Goal: Task Accomplishment & Management: Use online tool/utility

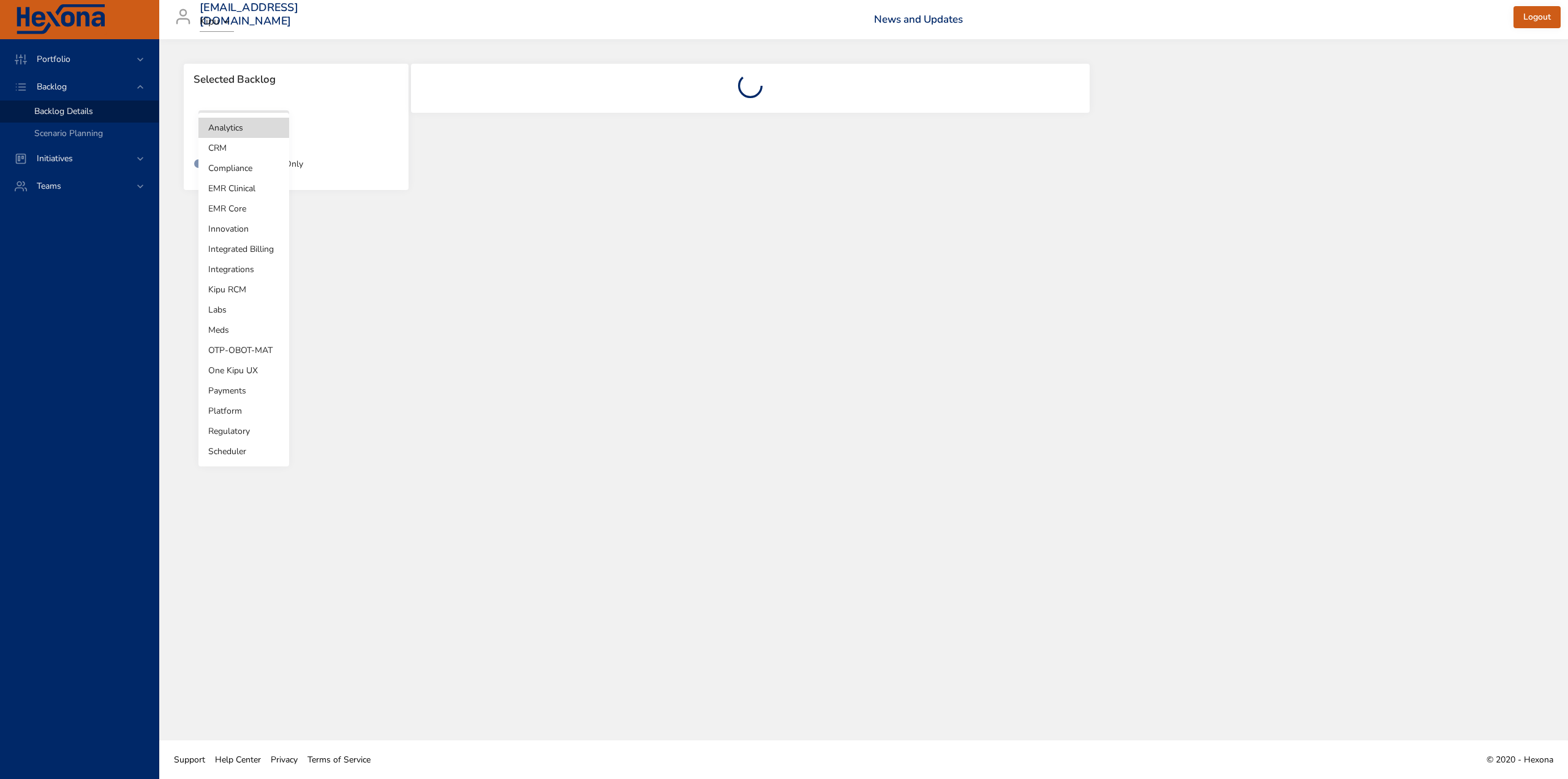
click at [250, 125] on body "Portfolio Backlog Backlog Details Scenario Planning Initiatives Teams [EMAIL_AD…" at bounding box center [784, 389] width 1568 height 779
click at [234, 307] on li "Labs" at bounding box center [244, 309] width 91 height 20
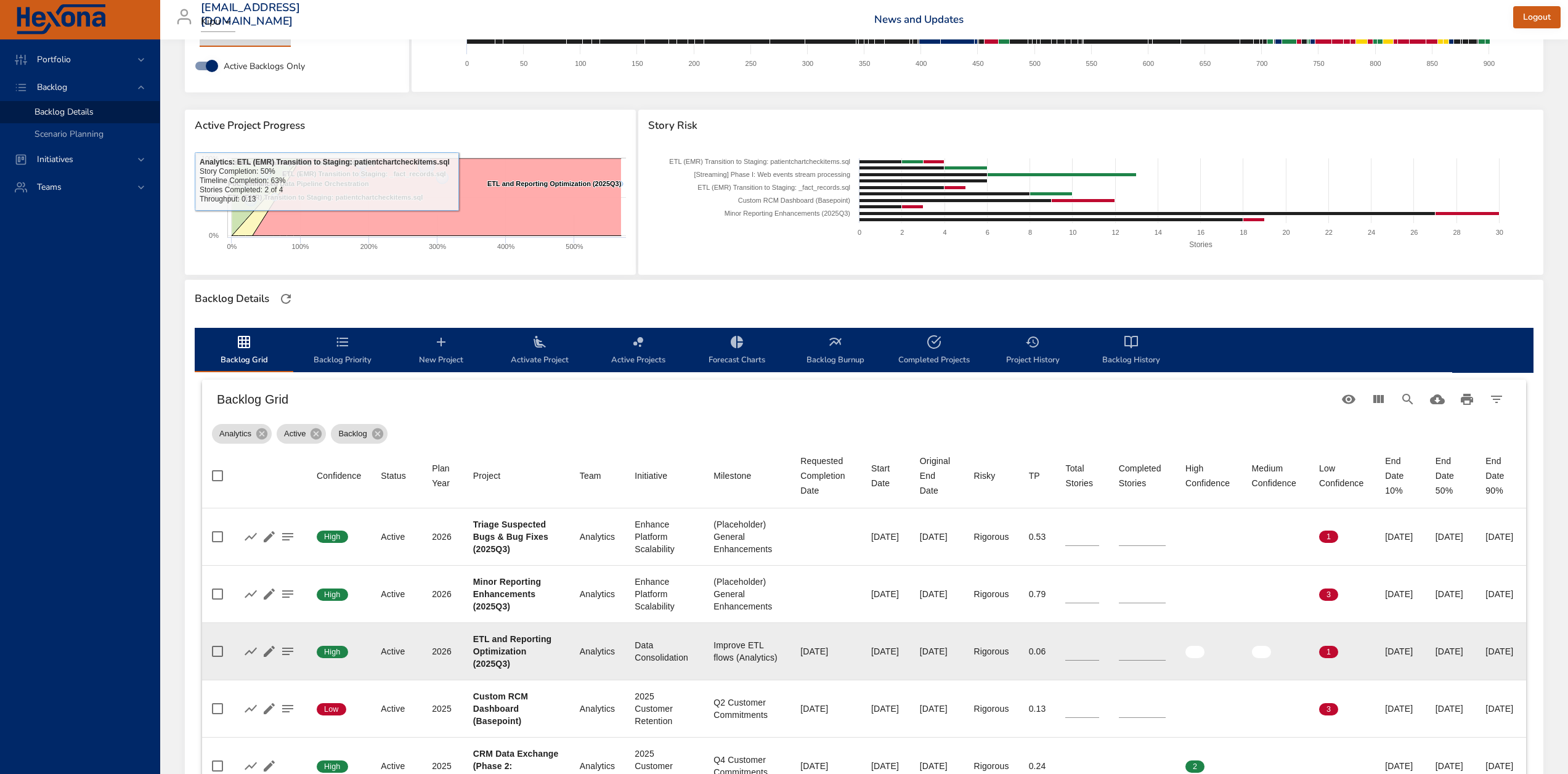
scroll to position [308, 0]
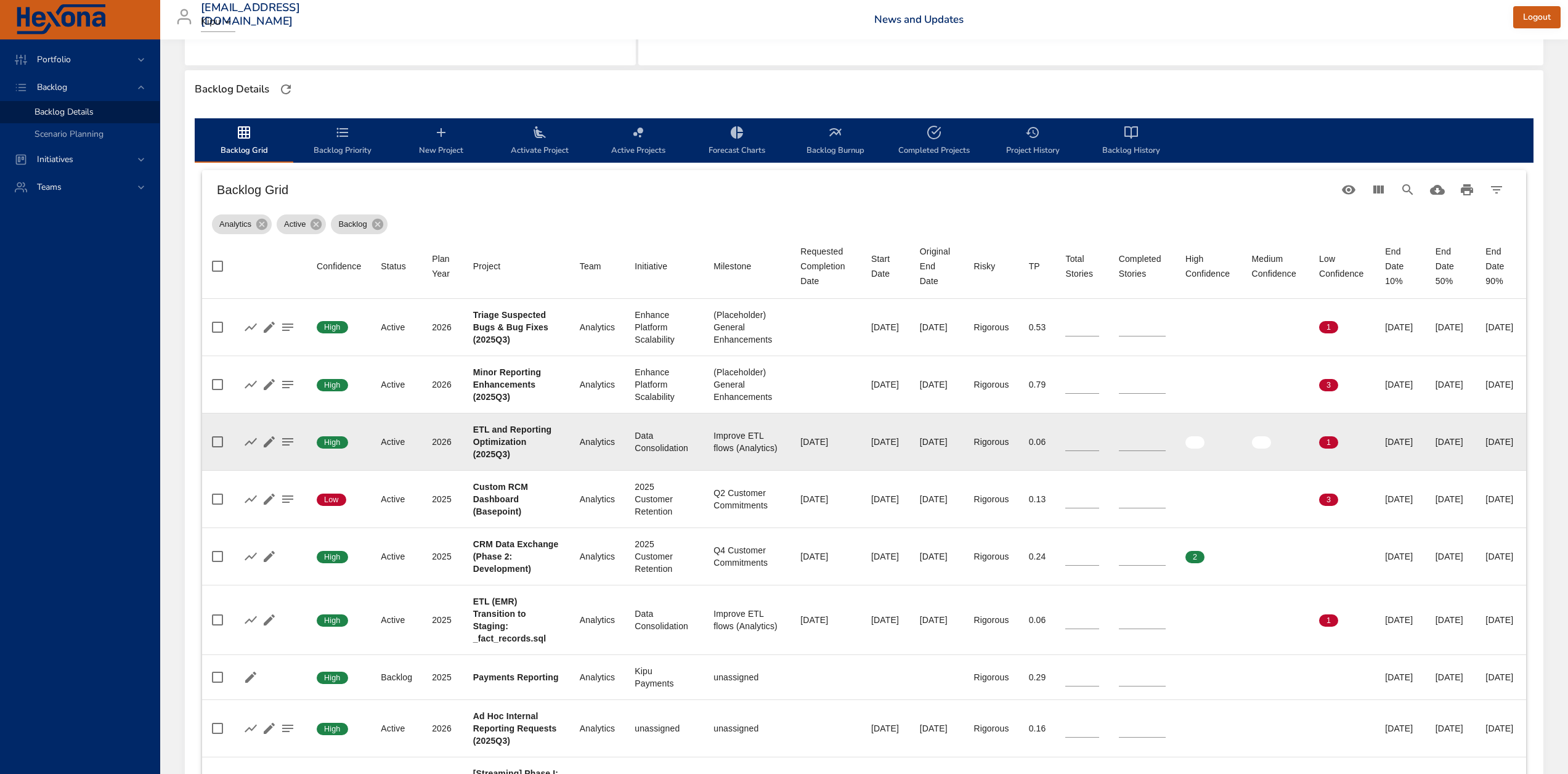
type input "*"
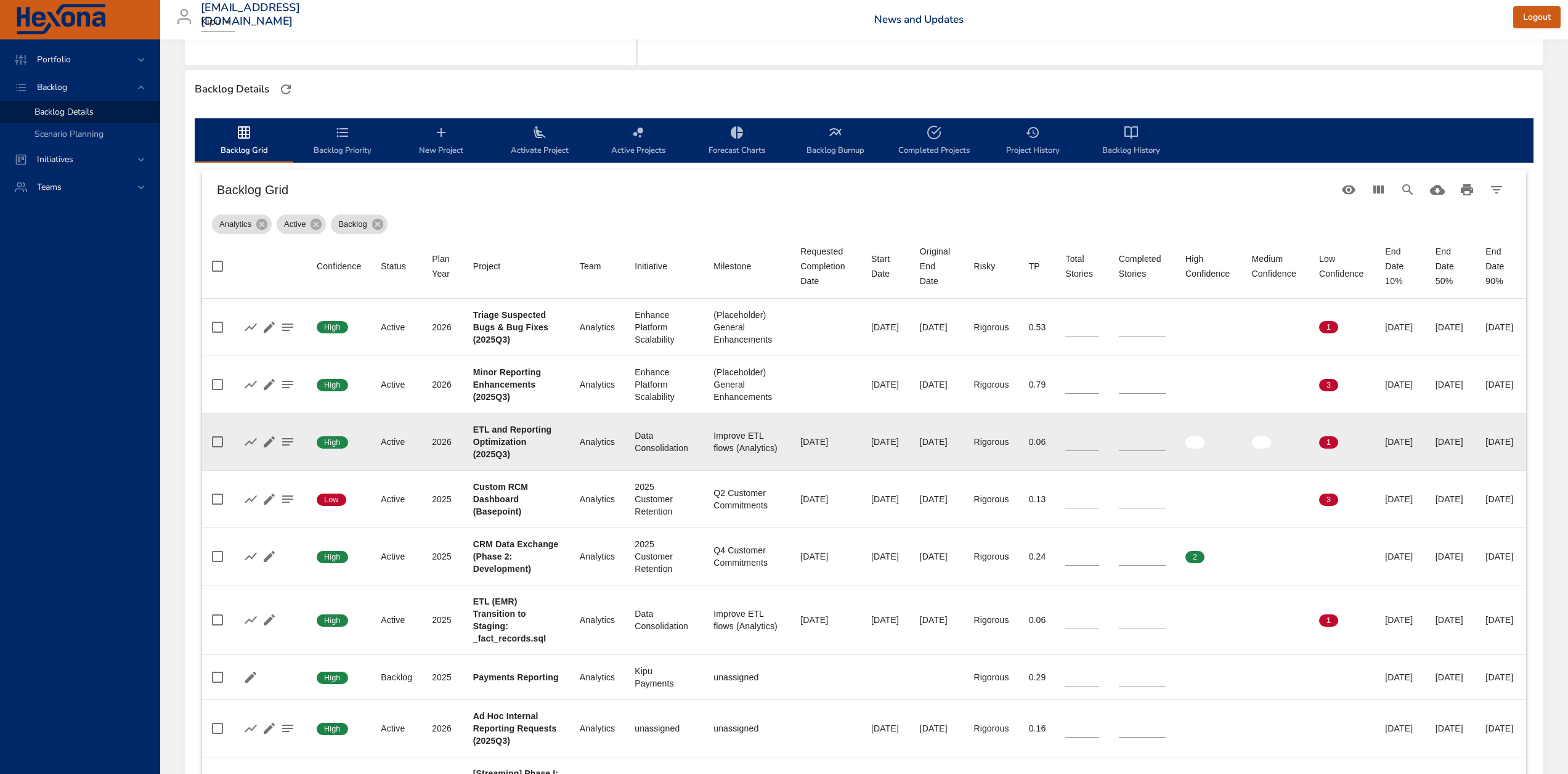
type input "*"
type input "**"
type input "*"
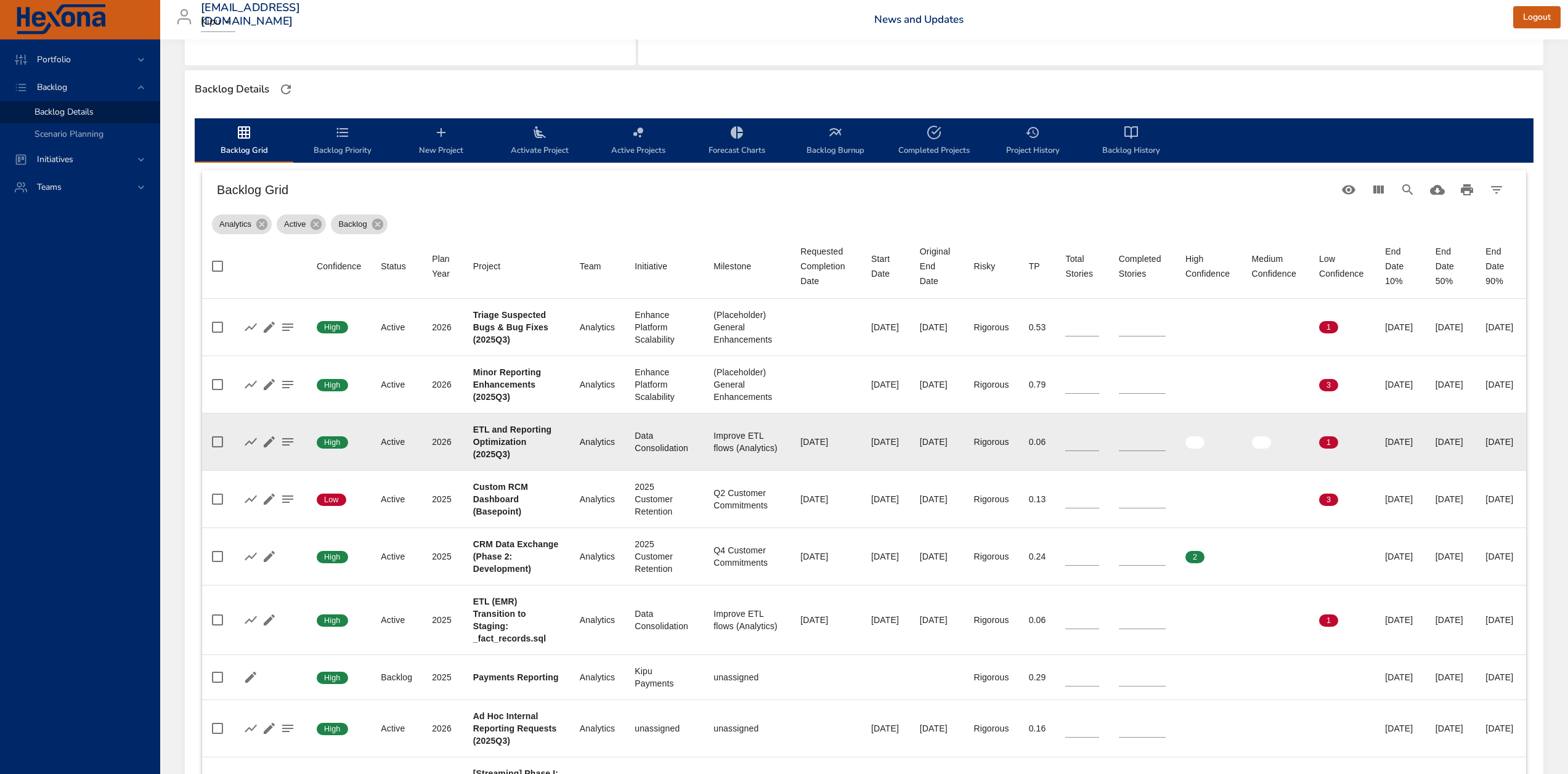
type input "*"
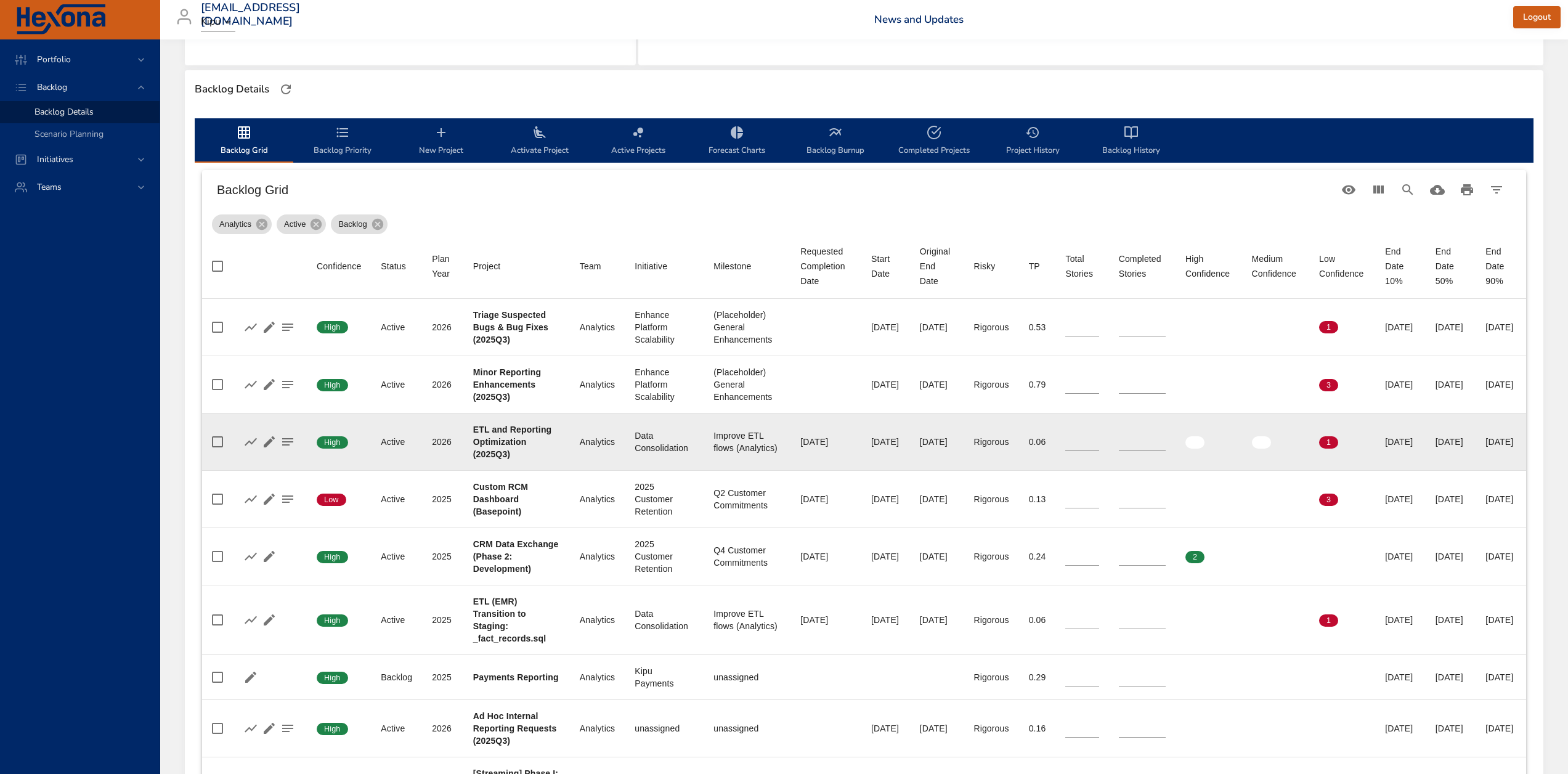
type input "*"
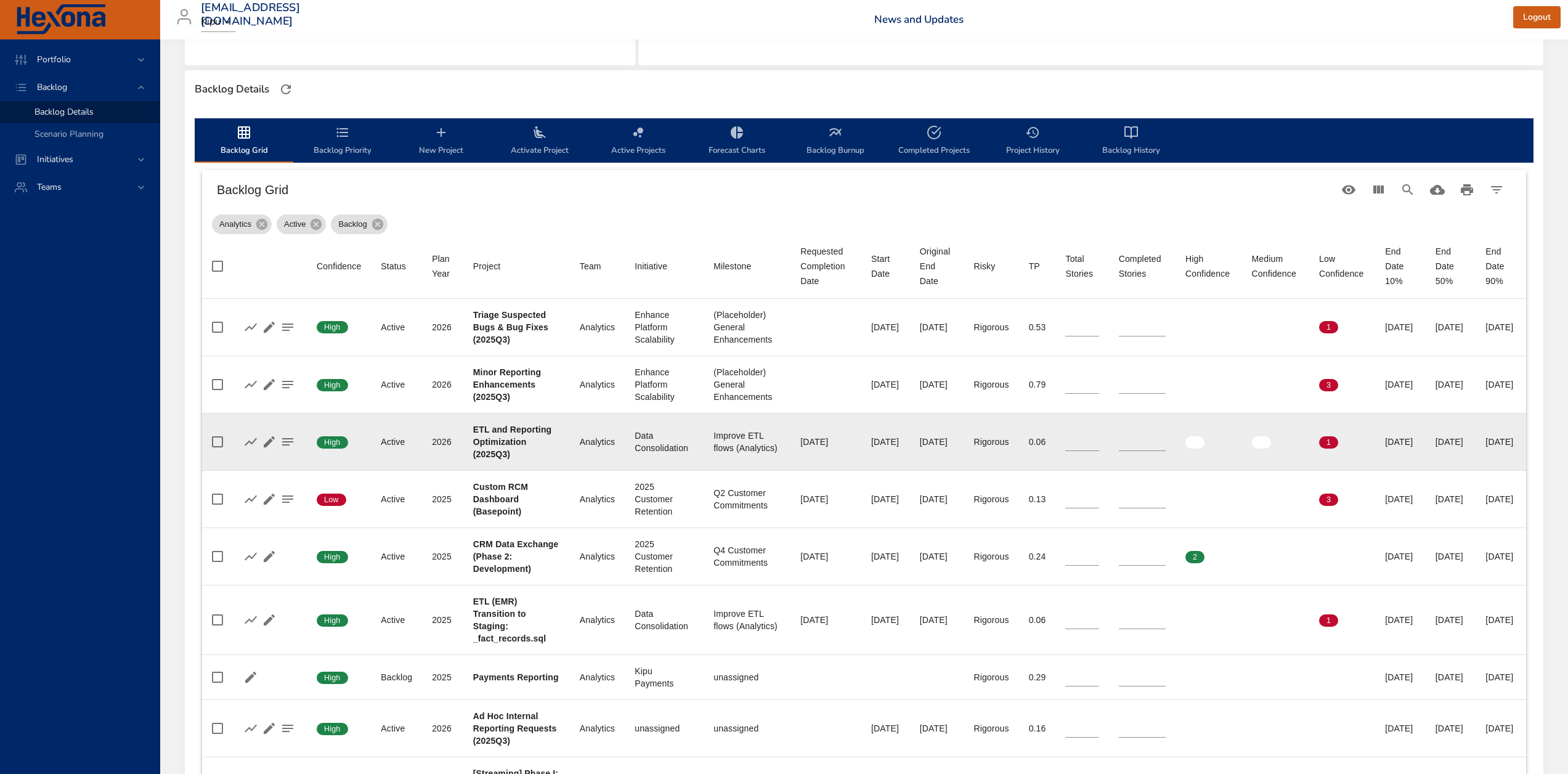
type input "**"
type input "*"
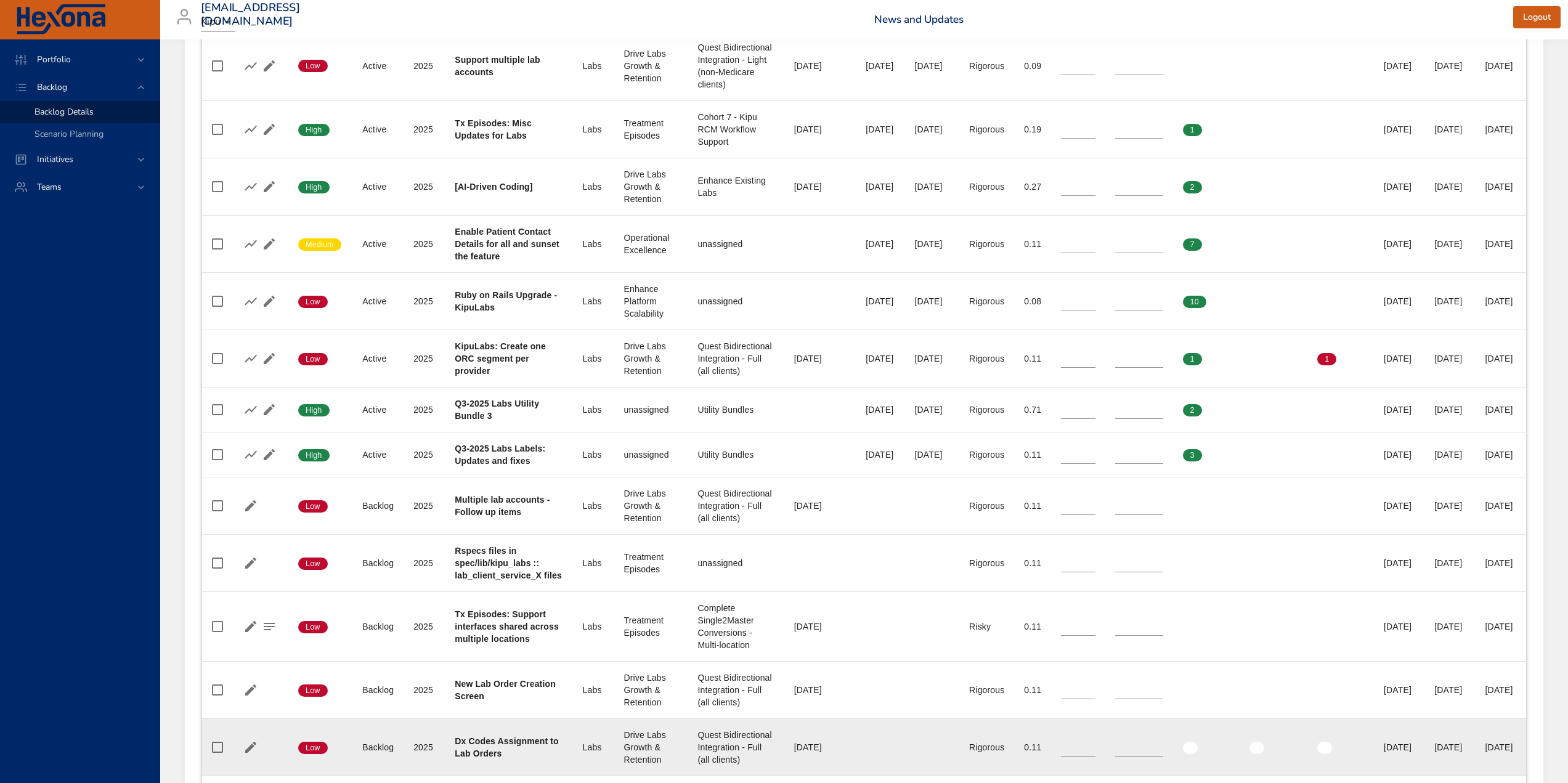
scroll to position [739, 0]
